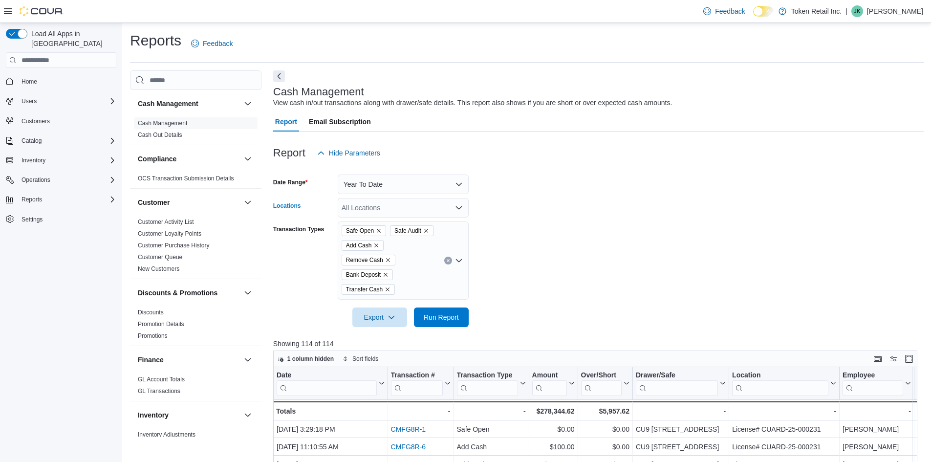
click at [460, 210] on icon "Open list of options" at bounding box center [459, 208] width 8 height 8
click at [503, 272] on form "Date Range Year To Date Locations All Locations Transaction Types Safe Open Saf…" at bounding box center [598, 245] width 651 height 164
click at [459, 260] on icon "Open list of options" at bounding box center [459, 260] width 8 height 8
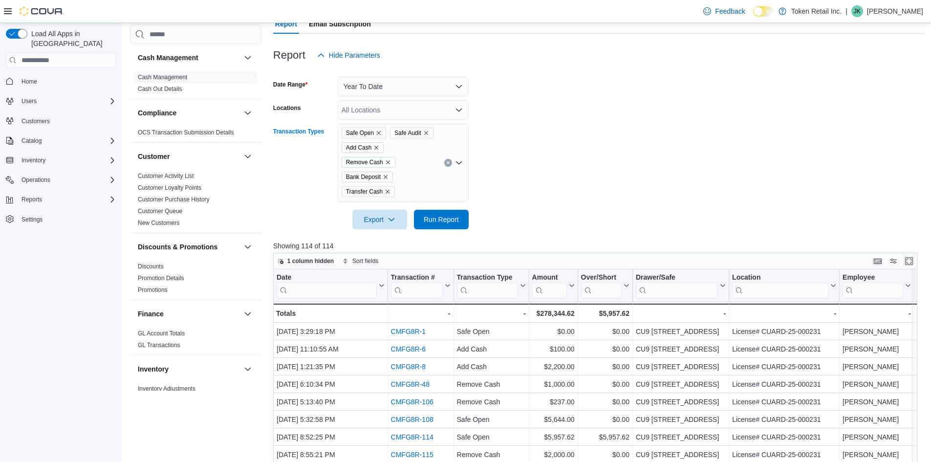
scroll to position [49, 0]
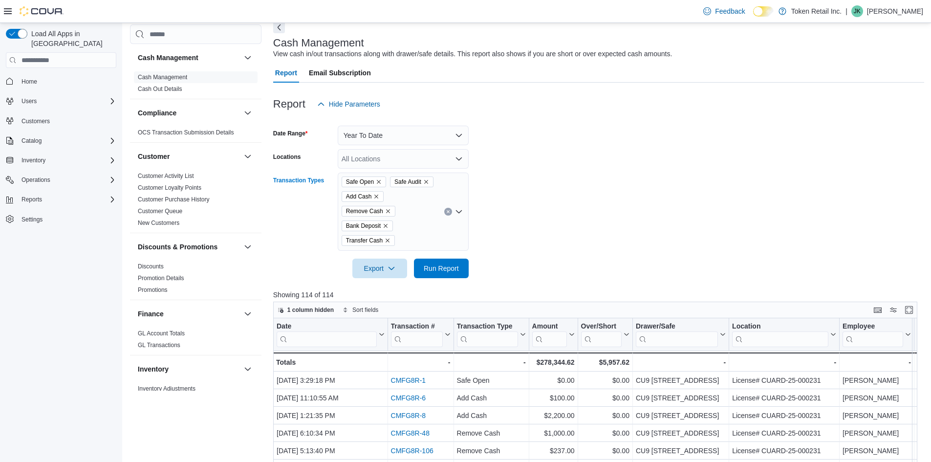
click at [461, 212] on icon "Open list of options" at bounding box center [459, 212] width 8 height 8
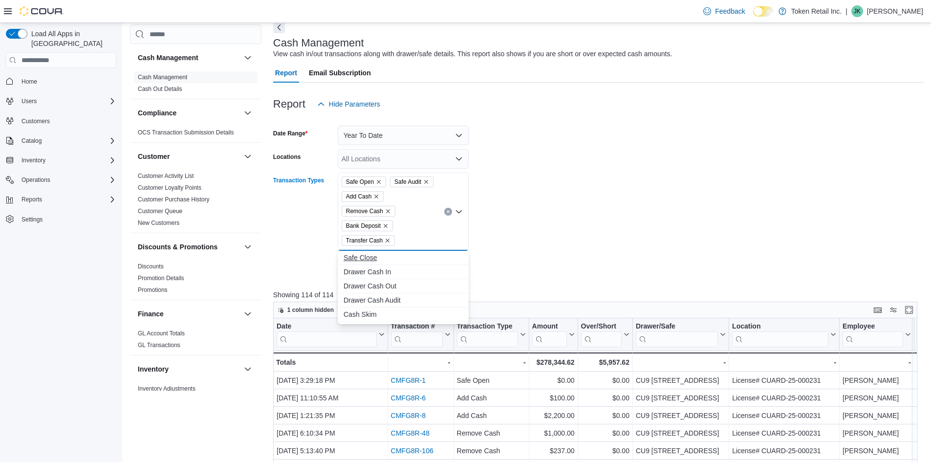
click at [363, 262] on button "Safe Close" at bounding box center [403, 258] width 131 height 14
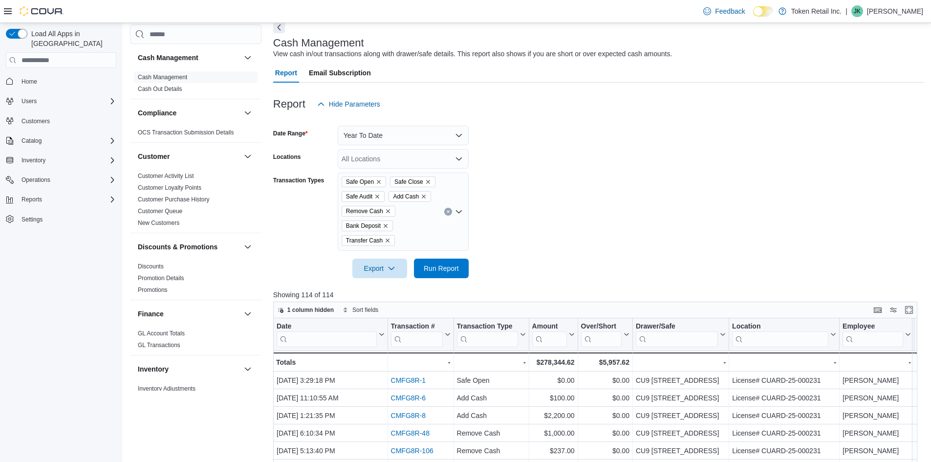
click at [284, 227] on div "Transaction Types" at bounding box center [303, 211] width 61 height 78
click at [444, 269] on span "Run Report" at bounding box center [440, 268] width 35 height 10
click at [378, 275] on span "Export" at bounding box center [379, 268] width 43 height 20
click at [377, 288] on span "Export to Excel" at bounding box center [381, 288] width 44 height 8
click at [457, 212] on icon "Open list of options" at bounding box center [459, 211] width 6 height 3
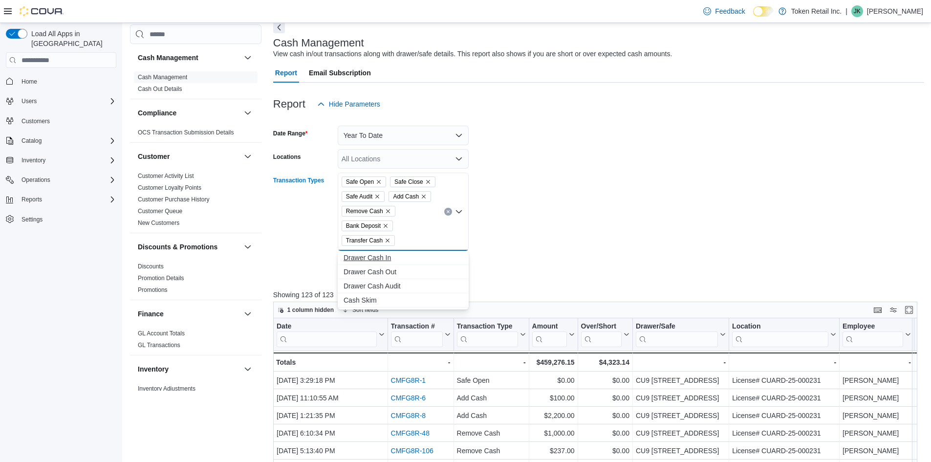
click at [385, 258] on span "Drawer Cash In" at bounding box center [402, 258] width 119 height 10
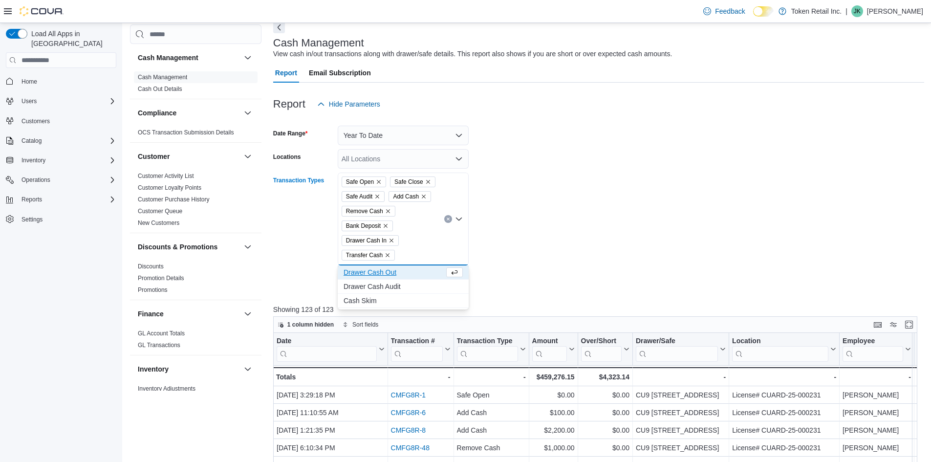
click at [459, 220] on icon "Close list of options" at bounding box center [459, 218] width 6 height 3
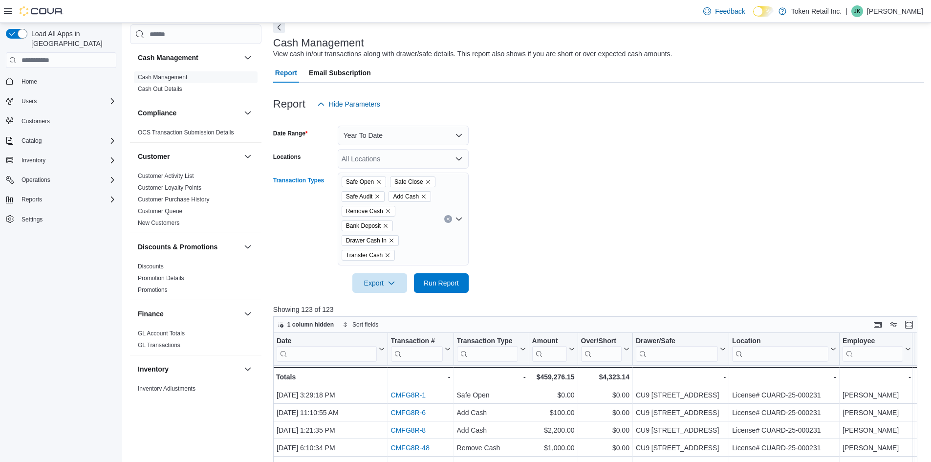
click at [460, 219] on icon "Open list of options" at bounding box center [459, 218] width 6 height 3
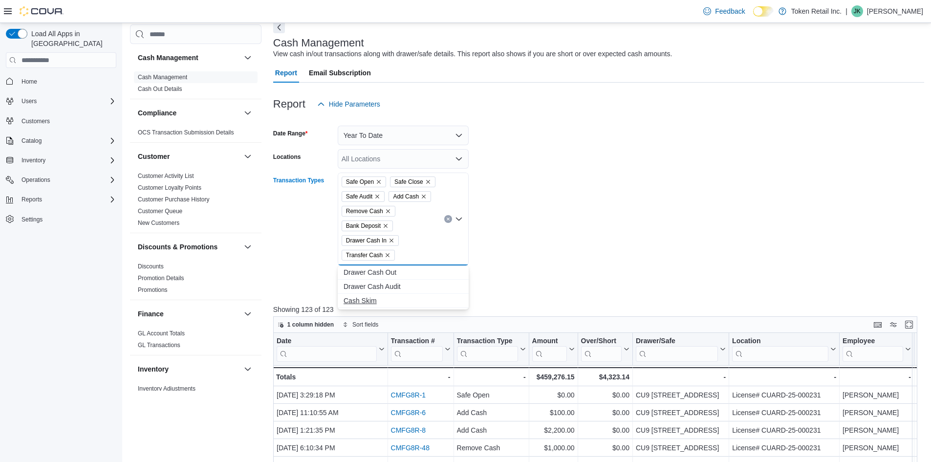
click at [370, 296] on span "Cash Skim" at bounding box center [402, 301] width 119 height 10
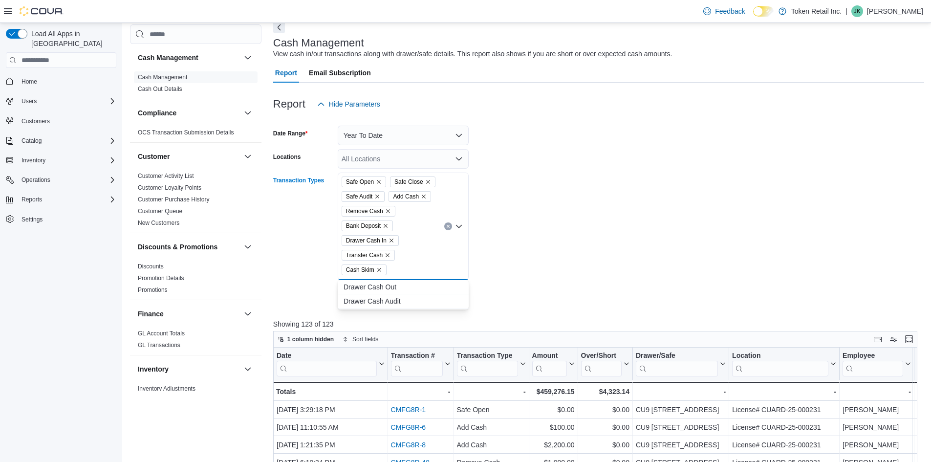
click at [461, 227] on icon "Close list of options" at bounding box center [459, 226] width 8 height 8
click at [460, 226] on icon "Open list of options" at bounding box center [459, 226] width 6 height 3
click at [370, 288] on span "Drawer Cash Out" at bounding box center [402, 287] width 119 height 10
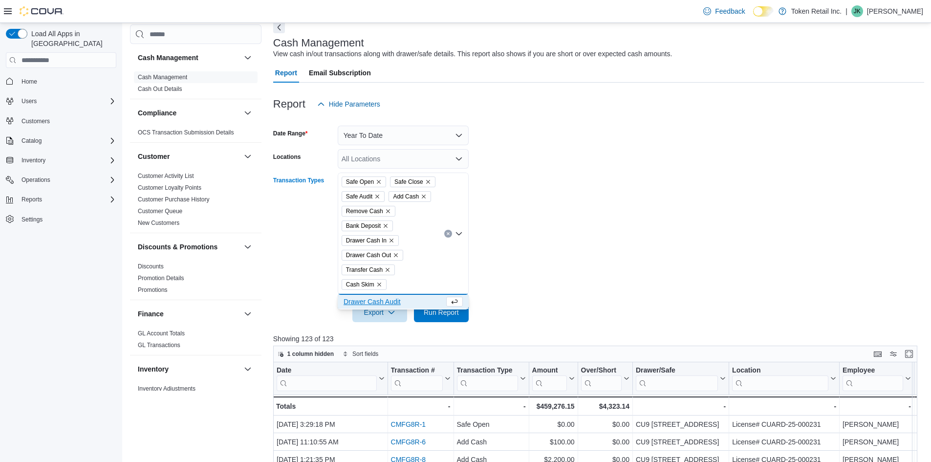
click at [456, 232] on icon "Close list of options" at bounding box center [459, 234] width 8 height 8
click at [380, 181] on icon "Remove Safe Open from selection in this group" at bounding box center [379, 182] width 6 height 6
click at [380, 181] on icon "Remove Safe Close from selection in this group" at bounding box center [379, 182] width 6 height 6
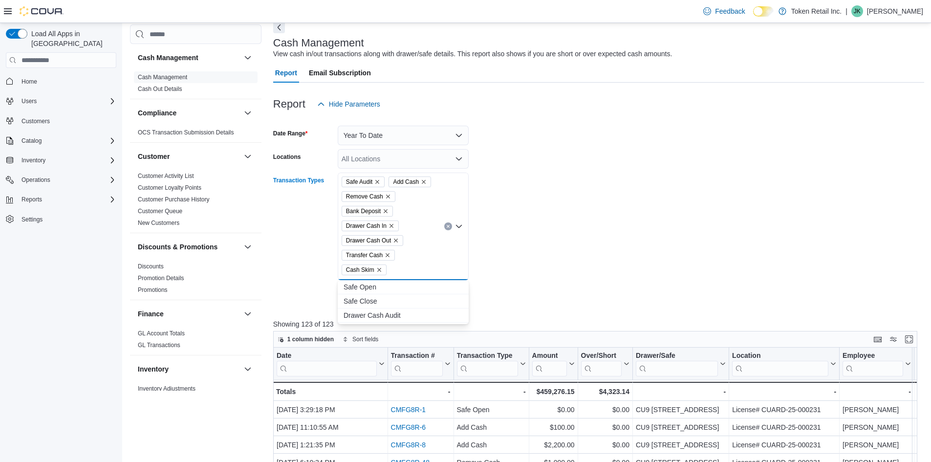
click at [378, 180] on icon "Remove Safe Audit from selection in this group" at bounding box center [377, 182] width 6 height 6
click at [366, 286] on span "Safe Open" at bounding box center [402, 287] width 119 height 10
click at [372, 286] on span "Safe Close" at bounding box center [393, 287] width 101 height 10
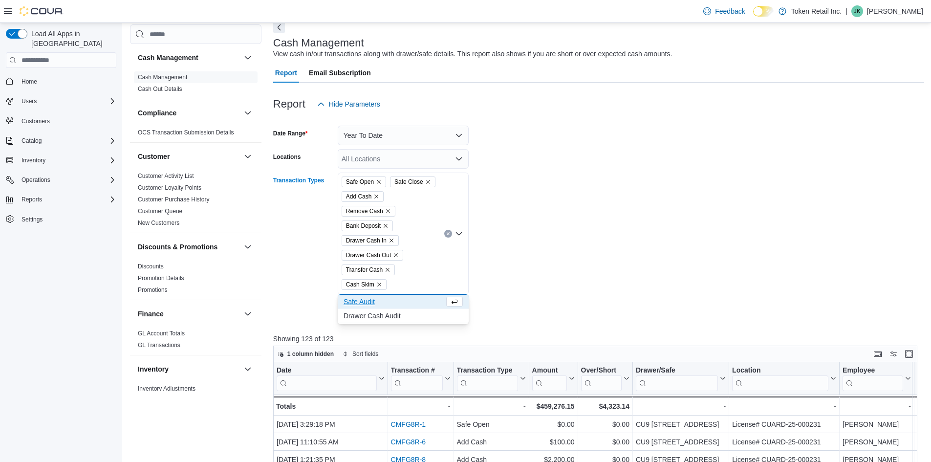
click at [369, 305] on span "Safe Audit" at bounding box center [393, 301] width 101 height 10
click at [369, 299] on span "Drawer Cash Audit" at bounding box center [393, 301] width 101 height 10
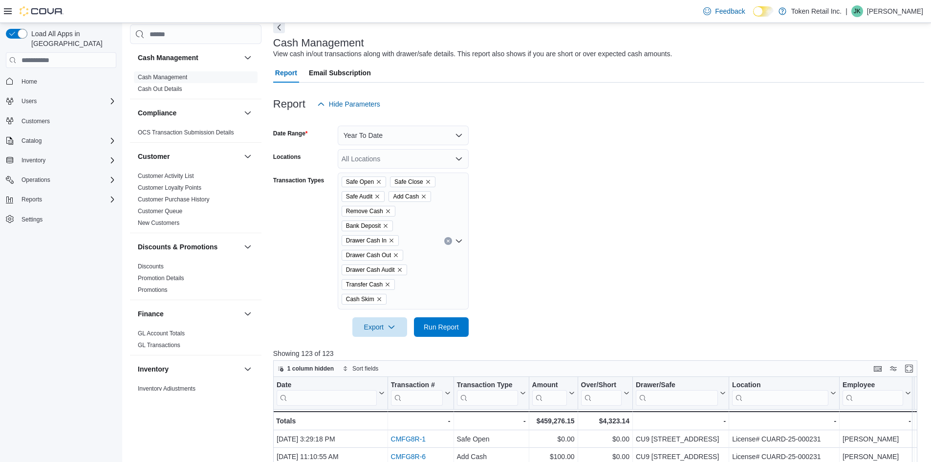
click at [380, 197] on icon "Remove Safe Audit from selection in this group" at bounding box center [377, 196] width 6 height 6
click at [530, 273] on form "Date Range Year To Date Locations All Locations Transaction Types Safe Open Saf…" at bounding box center [598, 225] width 651 height 223
click at [420, 324] on span "Run Report" at bounding box center [441, 327] width 43 height 20
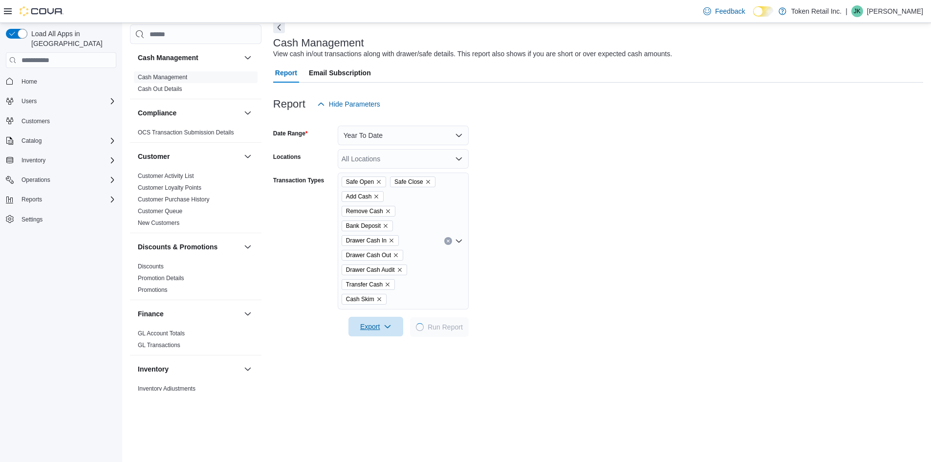
click at [364, 332] on span "Export" at bounding box center [375, 327] width 43 height 20
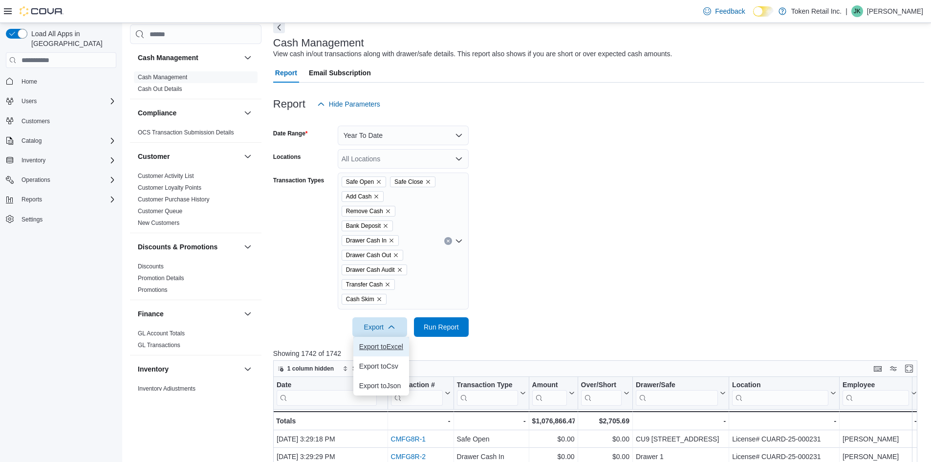
click at [389, 345] on span "Export to Excel" at bounding box center [381, 346] width 44 height 8
click at [376, 183] on icon "Remove Safe Open from selection in this group" at bounding box center [379, 182] width 6 height 6
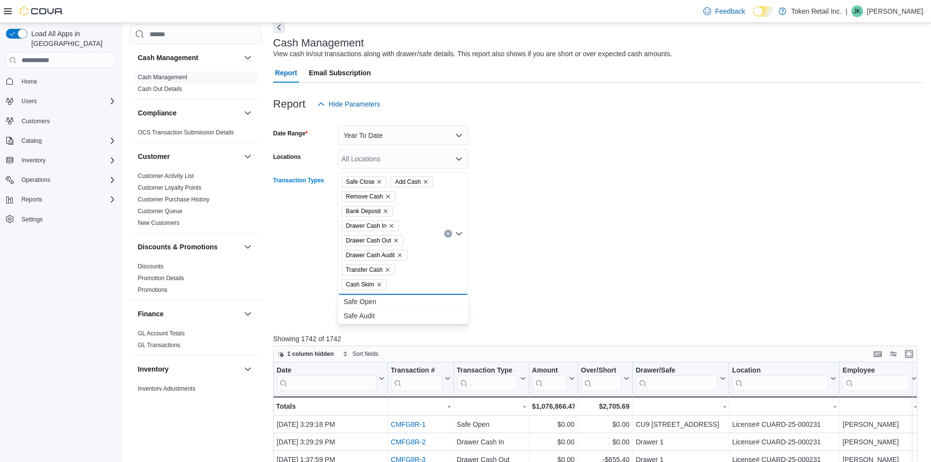
click at [376, 183] on icon "Remove Safe Close from selection in this group" at bounding box center [379, 182] width 6 height 6
click at [391, 225] on icon "Remove Drawer Cash In from selection in this group" at bounding box center [391, 226] width 4 height 4
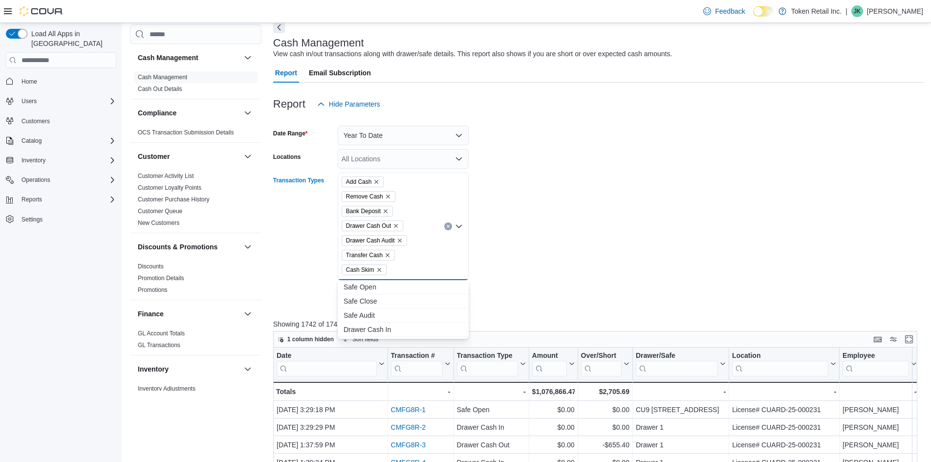
click at [396, 226] on icon "Remove Drawer Cash Out from selection in this group" at bounding box center [396, 226] width 6 height 6
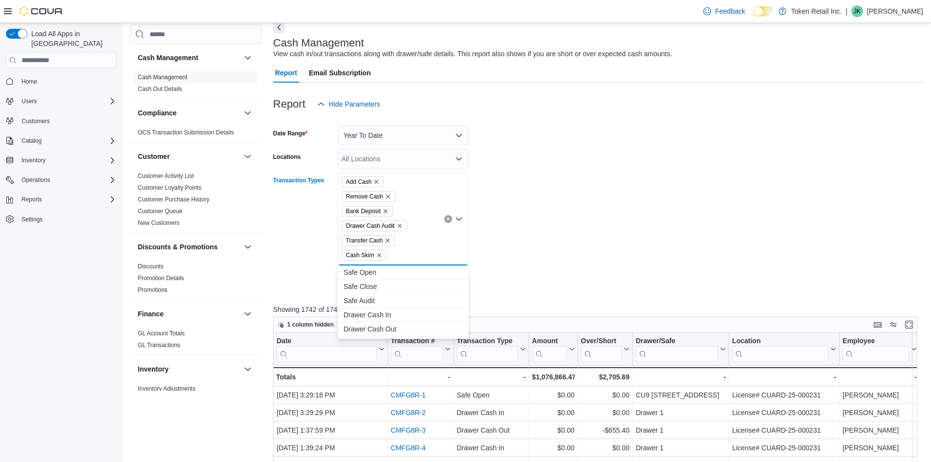
click at [401, 224] on icon "Remove Drawer Cash Audit from selection in this group" at bounding box center [400, 226] width 6 height 6
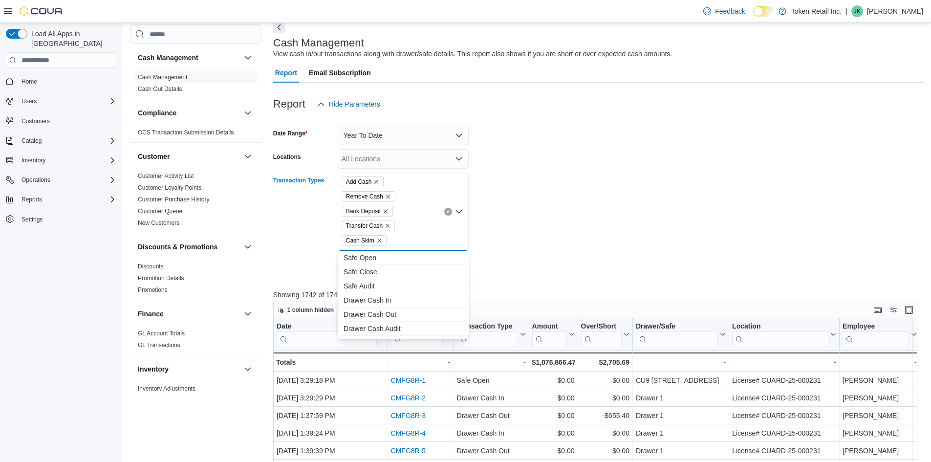
click at [386, 227] on icon "Remove Transfer Cash from selection in this group" at bounding box center [387, 226] width 6 height 6
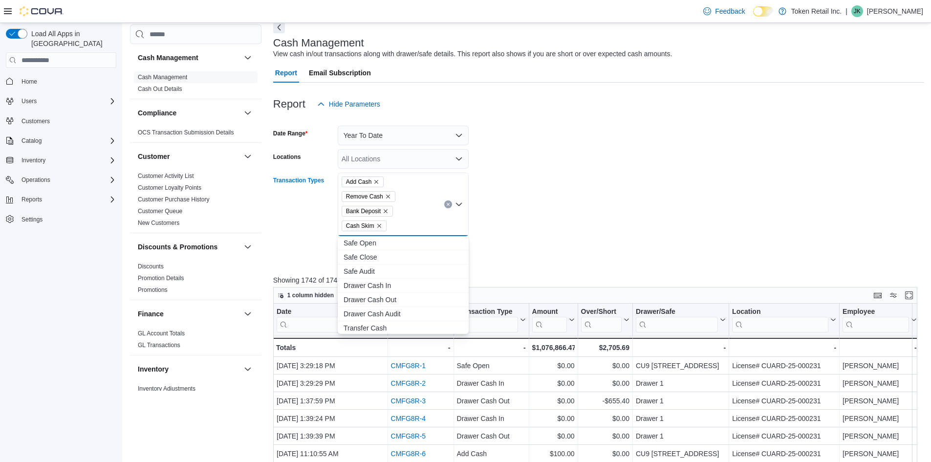
click at [377, 224] on icon "Remove Cash Skim from selection in this group" at bounding box center [379, 226] width 6 height 6
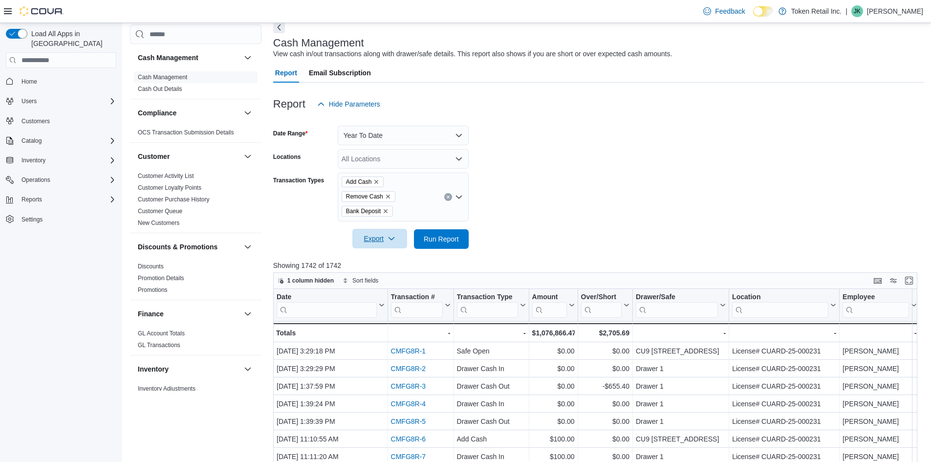
click at [312, 224] on div at bounding box center [598, 225] width 651 height 8
click at [465, 240] on button "Run Report" at bounding box center [441, 239] width 55 height 20
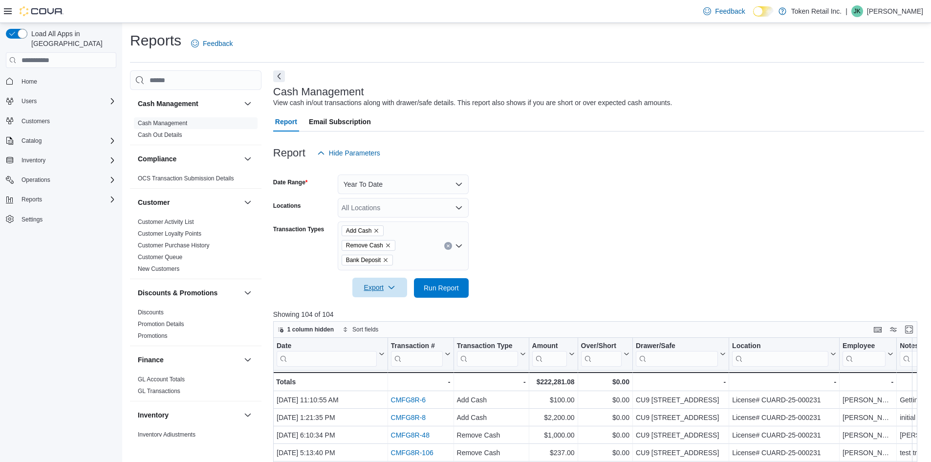
click at [381, 291] on span "Export" at bounding box center [379, 287] width 43 height 20
click at [388, 303] on button "Export to Excel" at bounding box center [381, 307] width 56 height 20
